Goal: Task Accomplishment & Management: Use online tool/utility

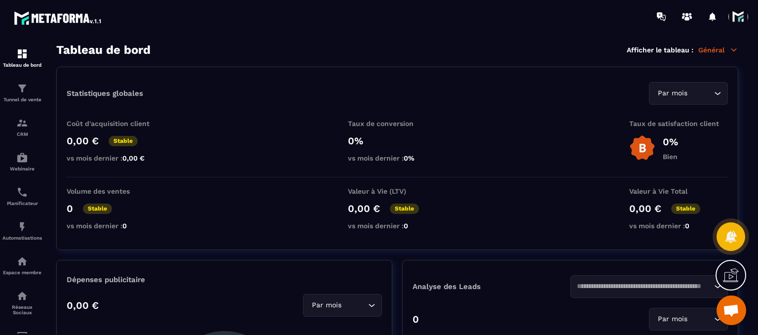
click at [745, 20] on span at bounding box center [739, 17] width 20 height 20
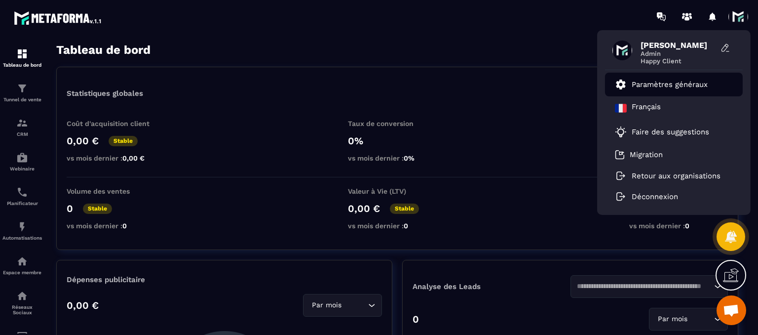
click at [676, 93] on li "Paramètres généraux" at bounding box center [674, 85] width 138 height 24
click at [662, 84] on p "Paramètres généraux" at bounding box center [670, 84] width 76 height 9
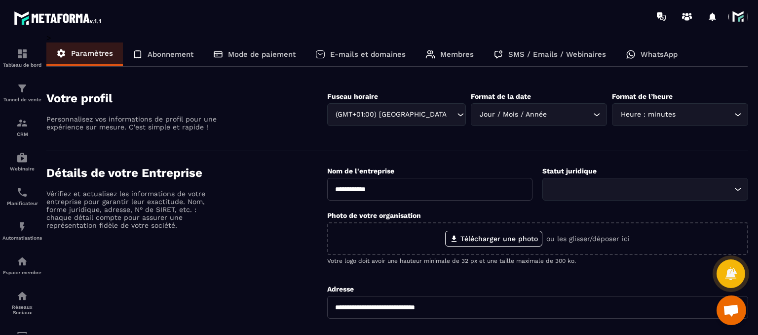
click at [286, 59] on div "Mode de paiement" at bounding box center [254, 54] width 102 height 24
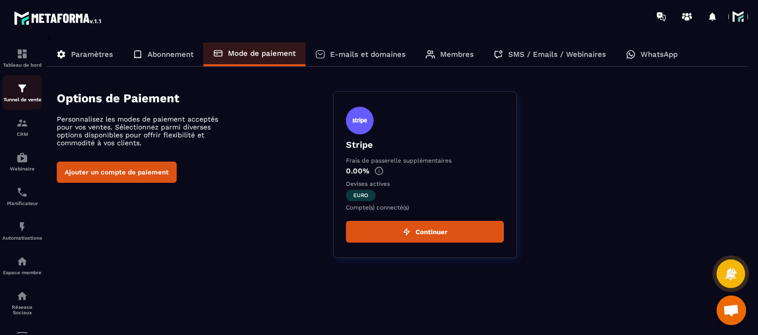
click at [24, 102] on p "Tunnel de vente" at bounding box center [22, 99] width 40 height 5
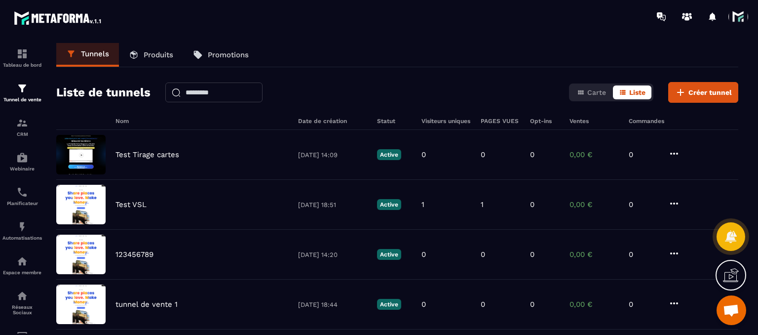
click at [144, 48] on link "Produits" at bounding box center [151, 55] width 64 height 24
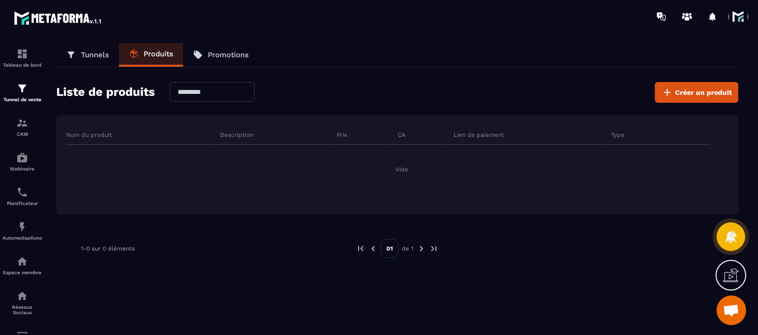
click at [91, 59] on p "Tunnels" at bounding box center [95, 54] width 28 height 9
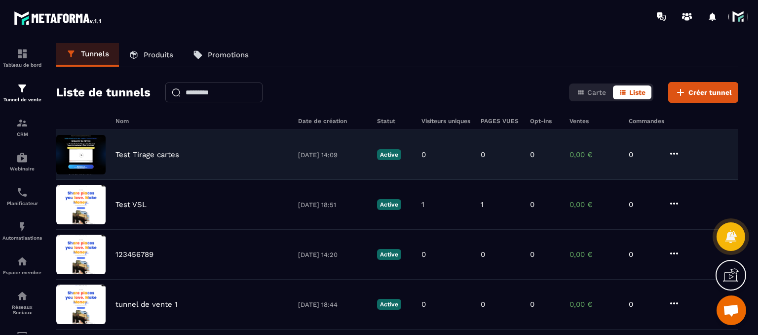
click at [172, 180] on div "Test Tirage cartes [DATE] 14:09 Active 0 0 0 0,00 € 0" at bounding box center [397, 205] width 682 height 50
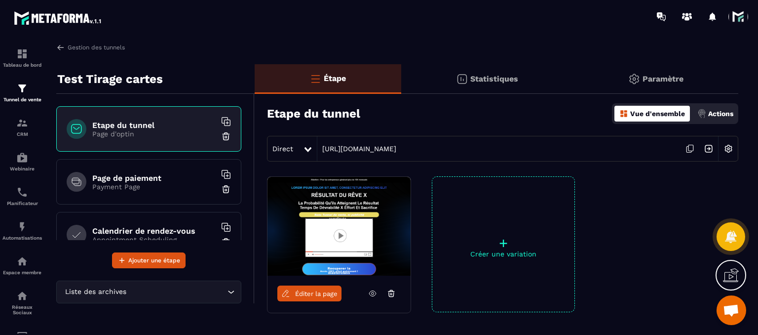
click at [126, 179] on h6 "Page de paiement" at bounding box center [153, 177] width 123 height 9
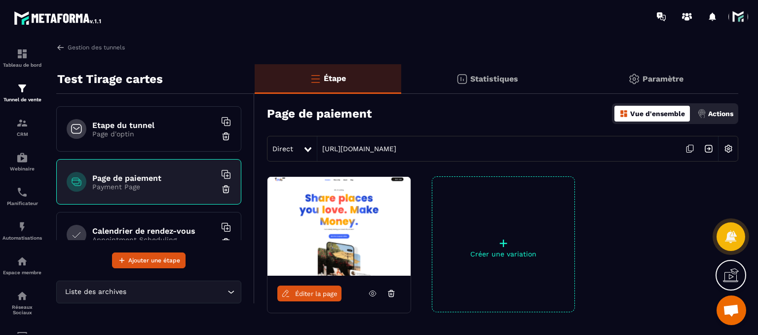
click at [122, 130] on p "Page d'optin" at bounding box center [153, 134] width 123 height 8
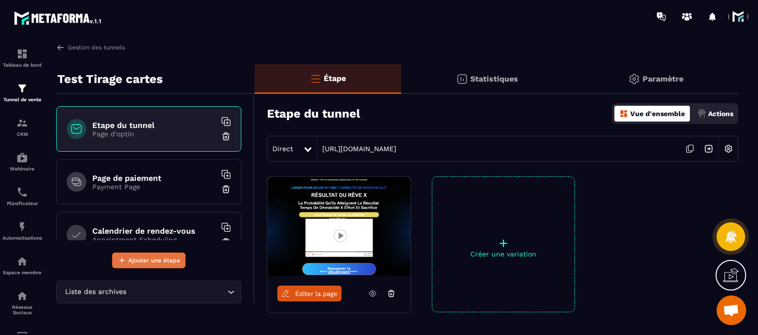
click at [140, 257] on span "Ajouter une étape" at bounding box center [154, 260] width 52 height 10
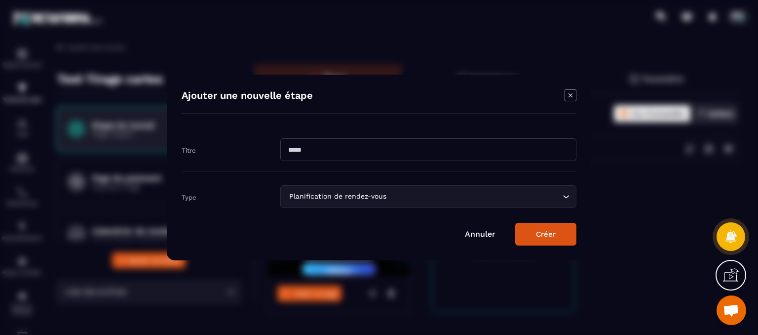
click at [350, 194] on div "Planification de rendez-vous" at bounding box center [424, 196] width 276 height 11
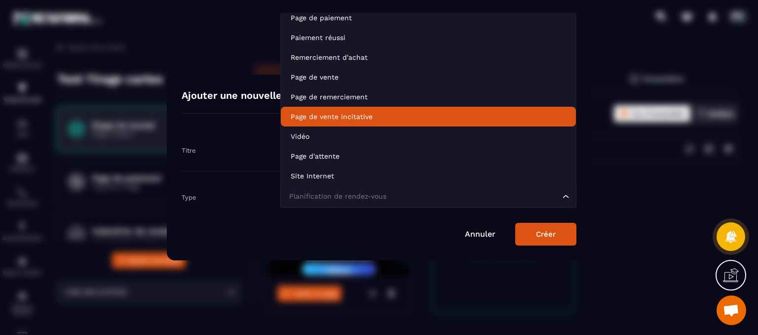
scroll to position [69, 0]
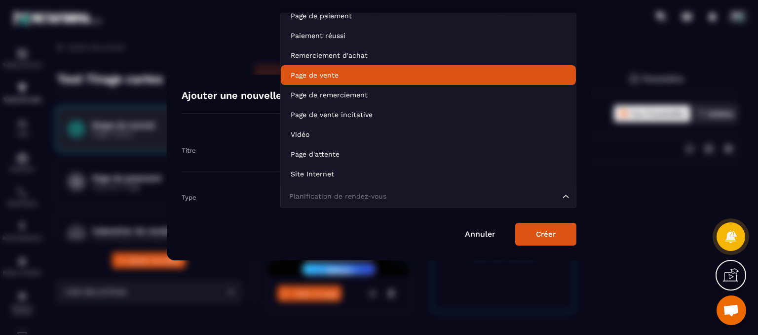
click at [330, 82] on li "Page de vente" at bounding box center [428, 75] width 295 height 20
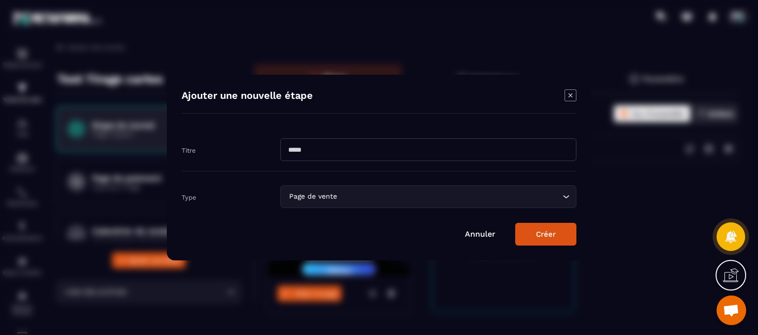
click at [321, 155] on input "Modal window" at bounding box center [428, 149] width 296 height 23
type input "**********"
click at [565, 239] on button "Créer" at bounding box center [546, 234] width 61 height 23
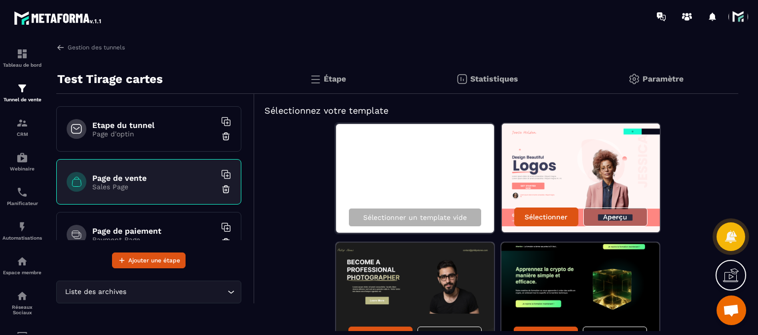
click at [104, 180] on h6 "Page de vente" at bounding box center [153, 177] width 123 height 9
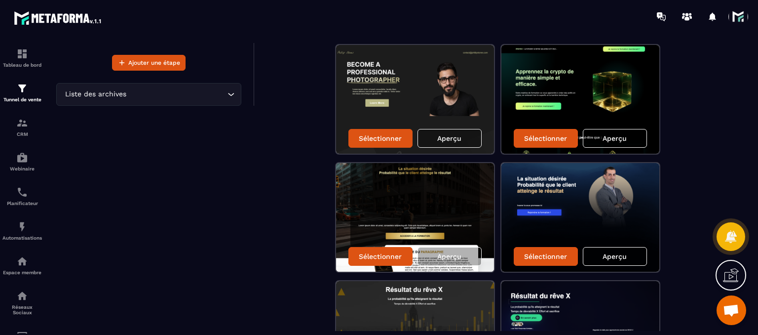
scroll to position [99, 0]
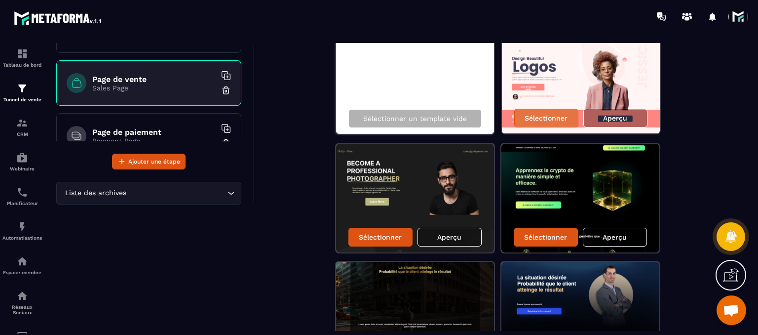
click at [550, 123] on div "Sélectionner" at bounding box center [547, 118] width 64 height 19
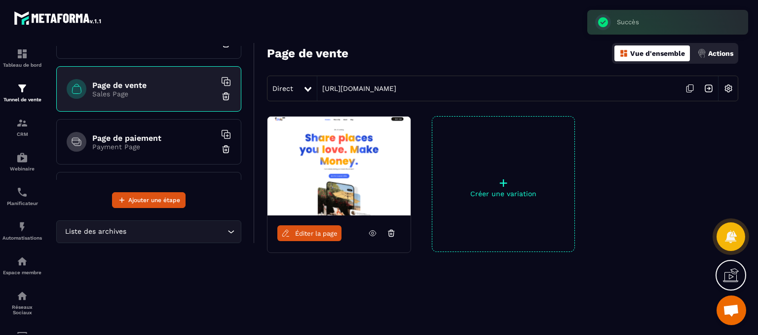
scroll to position [49, 0]
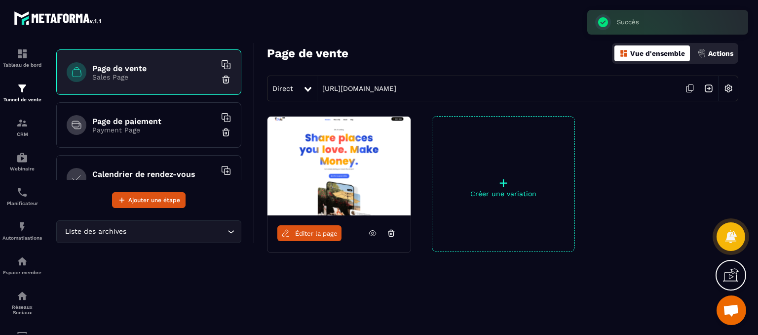
click at [117, 117] on h6 "Page de paiement" at bounding box center [153, 121] width 123 height 9
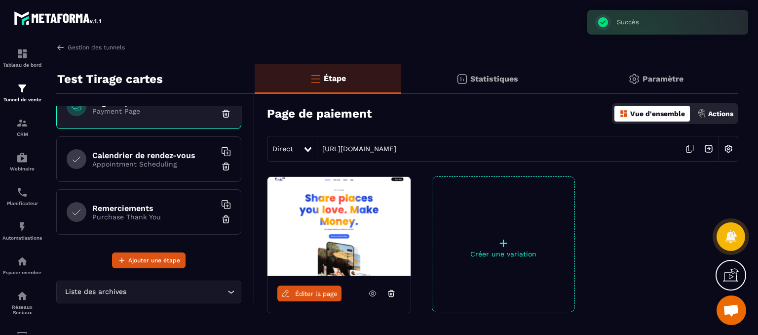
scroll to position [129, 0]
click at [143, 151] on h6 "Calendrier de rendez-vous" at bounding box center [153, 154] width 123 height 9
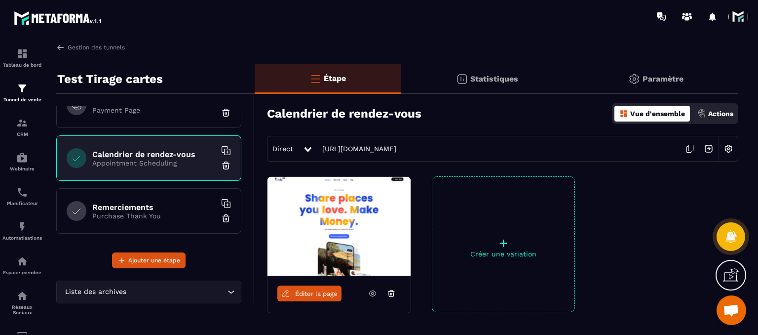
scroll to position [49, 0]
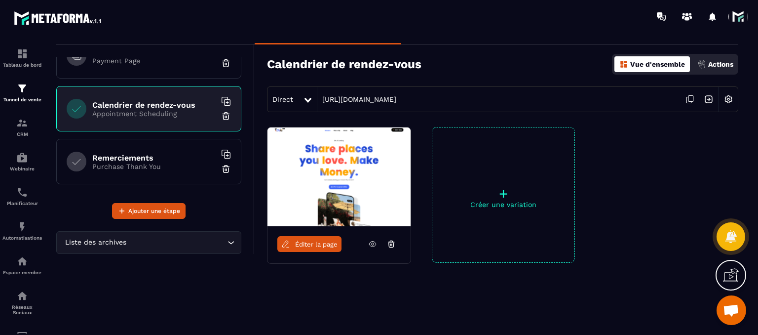
click at [143, 151] on div "Remerciements Purchase Thank You" at bounding box center [148, 161] width 185 height 45
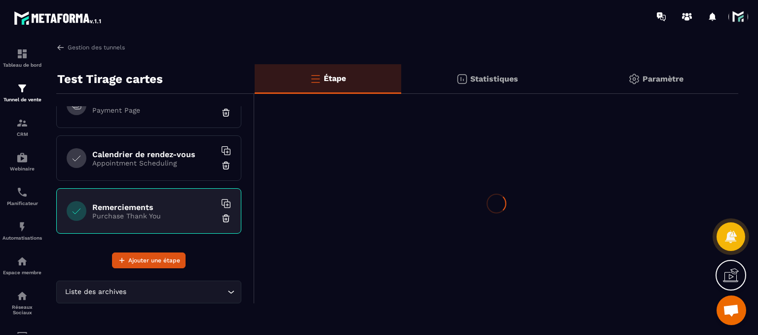
scroll to position [0, 0]
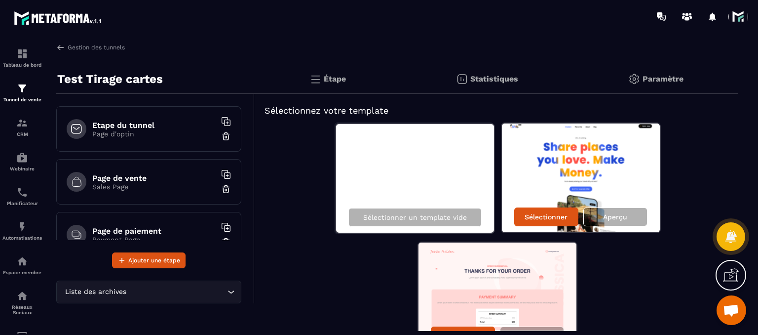
click at [162, 183] on p "Sales Page" at bounding box center [153, 187] width 123 height 8
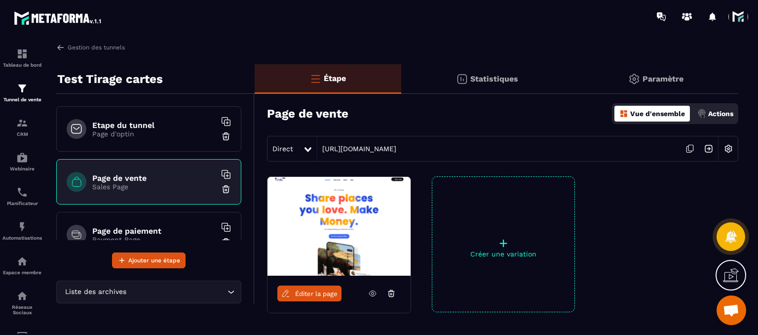
click at [338, 297] on link "Éditer la page" at bounding box center [310, 293] width 64 height 16
